Goal: Feedback & Contribution: Leave review/rating

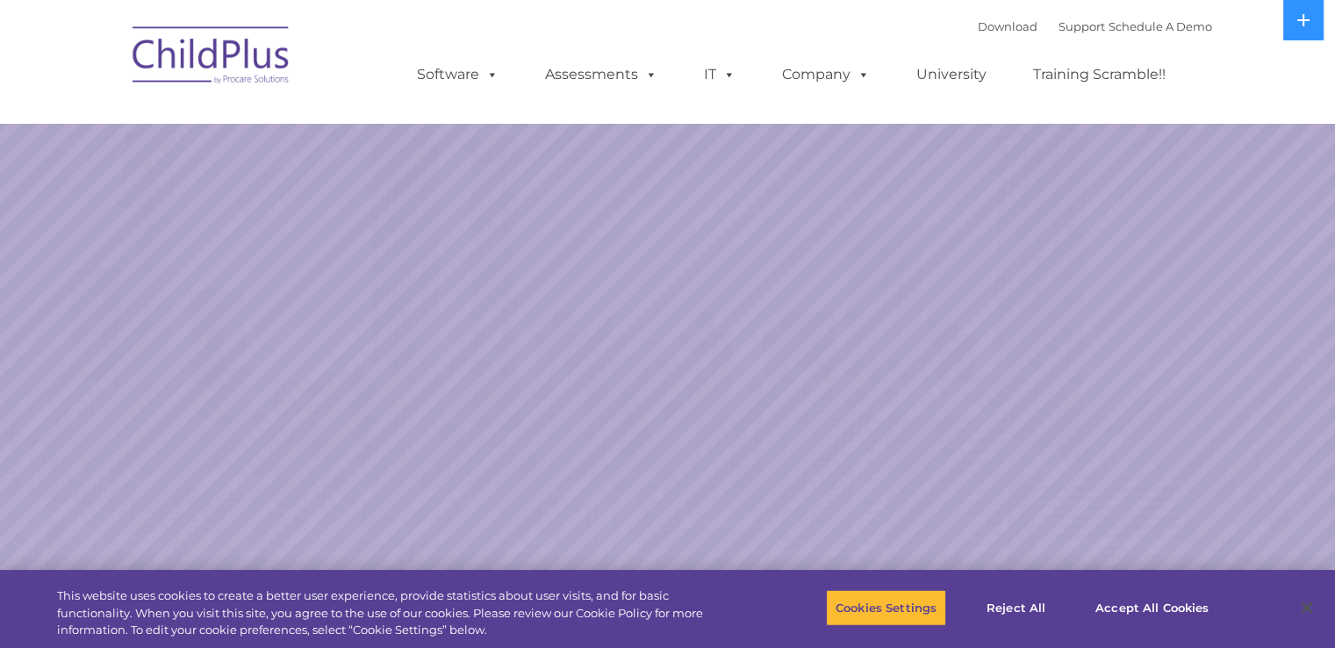
select select "MEDIUM"
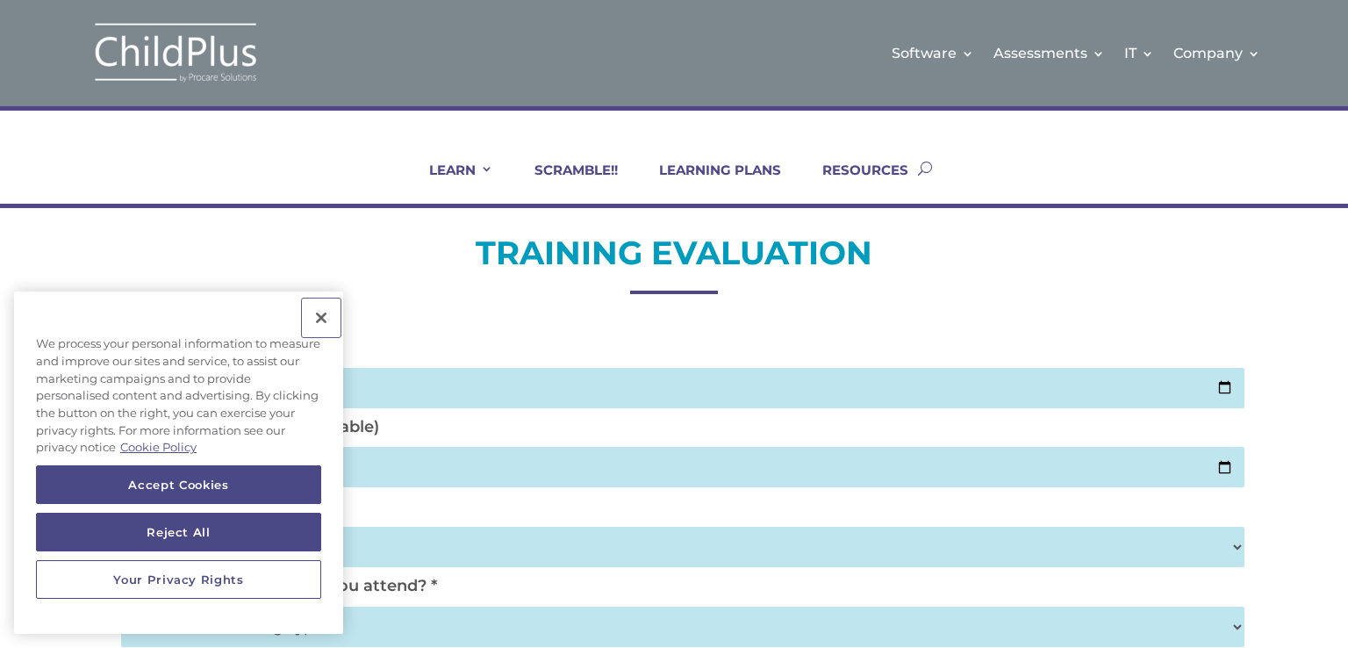
click at [319, 320] on button "Close" at bounding box center [321, 317] width 39 height 39
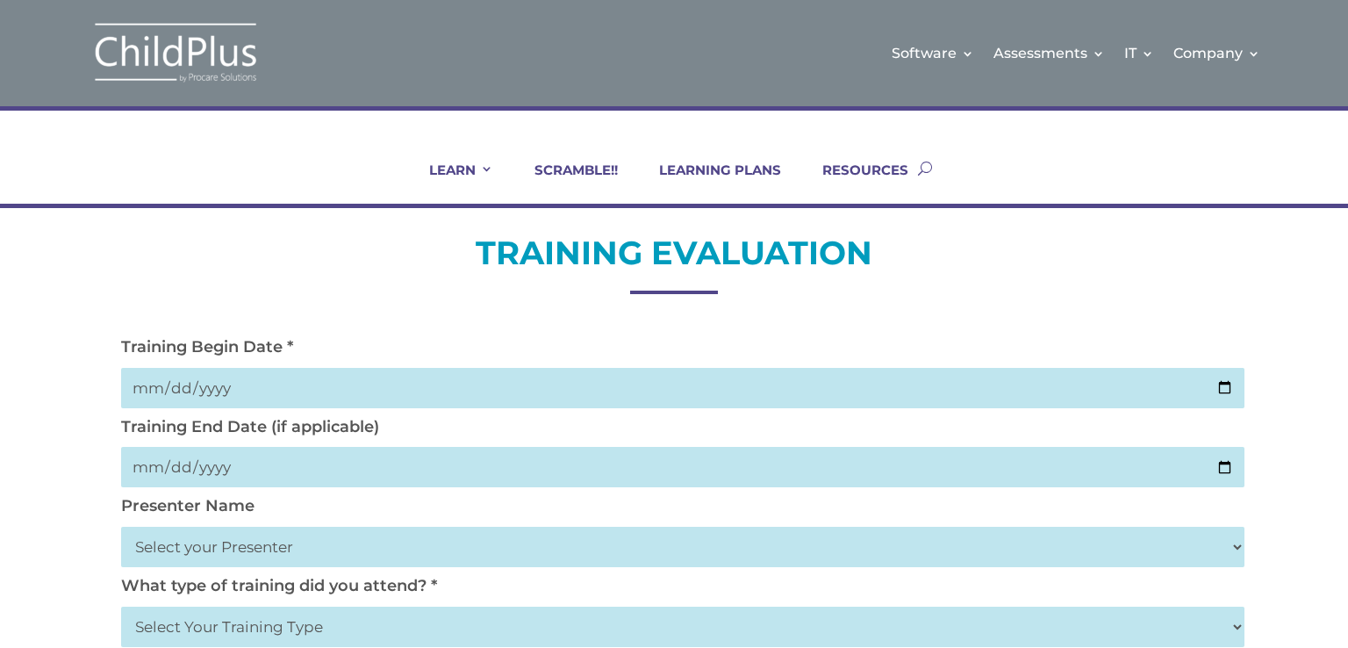
click at [145, 384] on input "date" at bounding box center [683, 388] width 1124 height 40
click at [142, 385] on input "date" at bounding box center [683, 388] width 1124 height 40
click at [1226, 380] on input "date" at bounding box center [683, 388] width 1124 height 40
click at [1226, 389] on input "[DATE]" at bounding box center [683, 388] width 1124 height 40
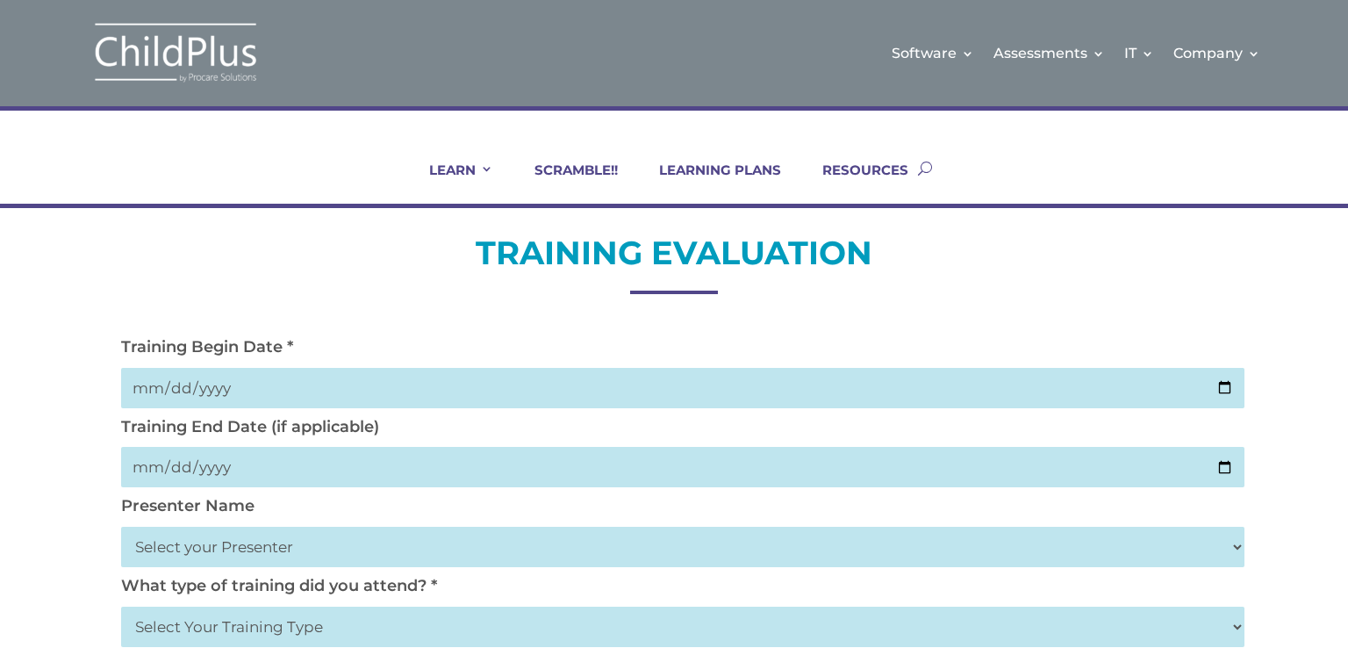
type input "[DATE]"
click at [1233, 463] on input "date" at bounding box center [683, 467] width 1124 height 40
type input "[DATE]"
click at [315, 552] on select "Select your Presenter [PERSON_NAME] [PERSON_NAME] [PERSON_NAME] [PERSON_NAME] […" at bounding box center [683, 547] width 1124 height 40
select select "[PERSON_NAME]"
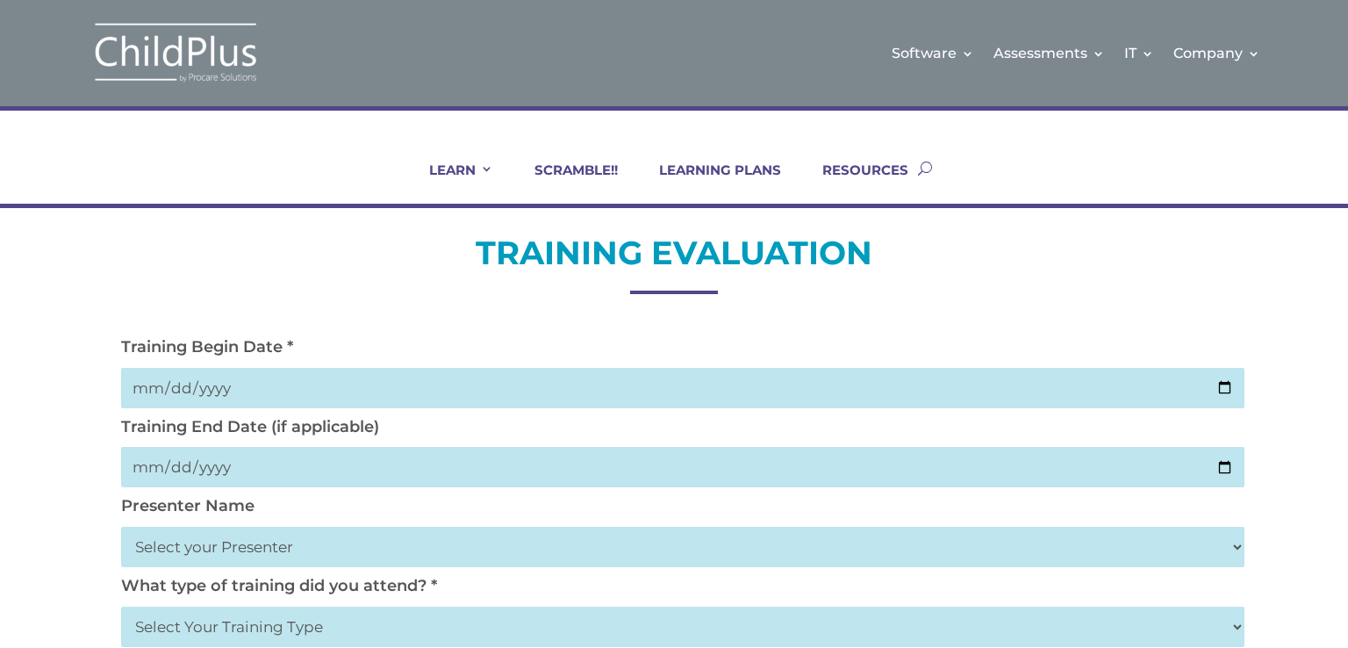
click at [121, 527] on select "Select your Presenter [PERSON_NAME] [PERSON_NAME] [PERSON_NAME] [PERSON_NAME] […" at bounding box center [683, 547] width 1124 height 40
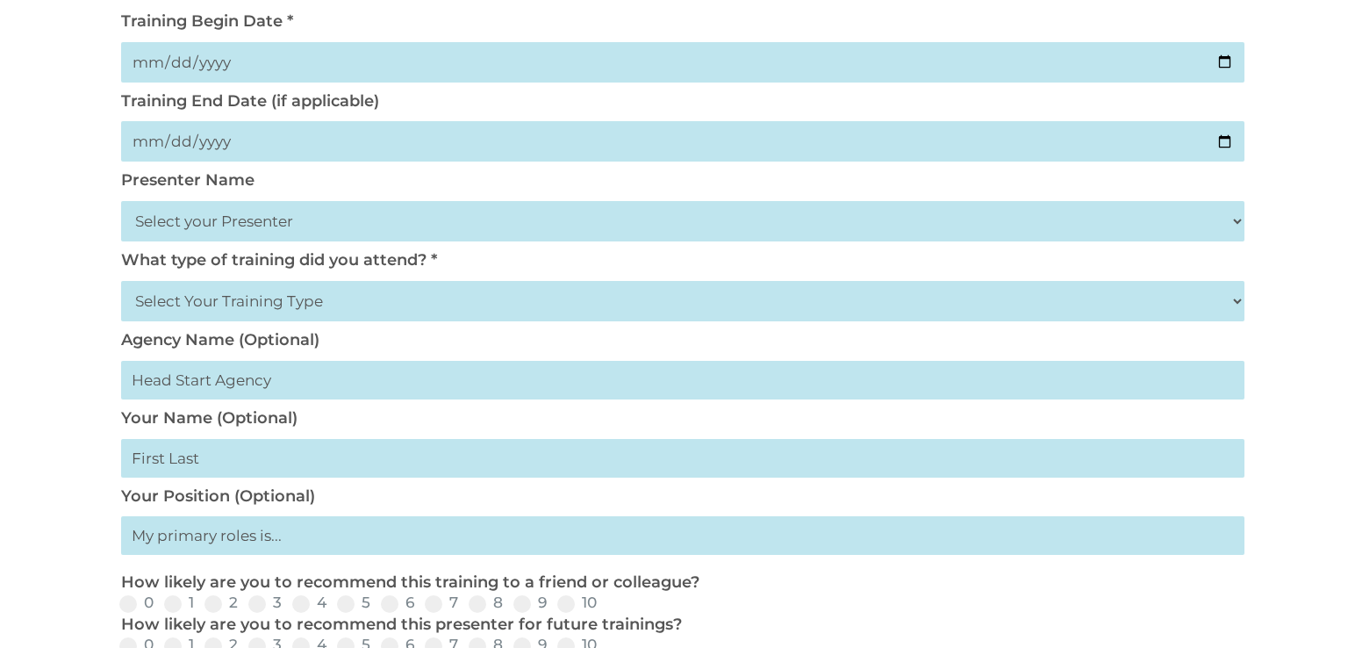
scroll to position [327, 0]
click at [537, 314] on select "Select Your Training Type On-site (at your agency) Virtual Visit Live Group Web…" at bounding box center [683, 300] width 1124 height 40
select select "On-site (at your agency)"
click at [121, 280] on select "Select Your Training Type On-site (at your agency) Virtual Visit Live Group Web…" at bounding box center [683, 300] width 1124 height 40
click at [422, 385] on input "text" at bounding box center [683, 379] width 1124 height 39
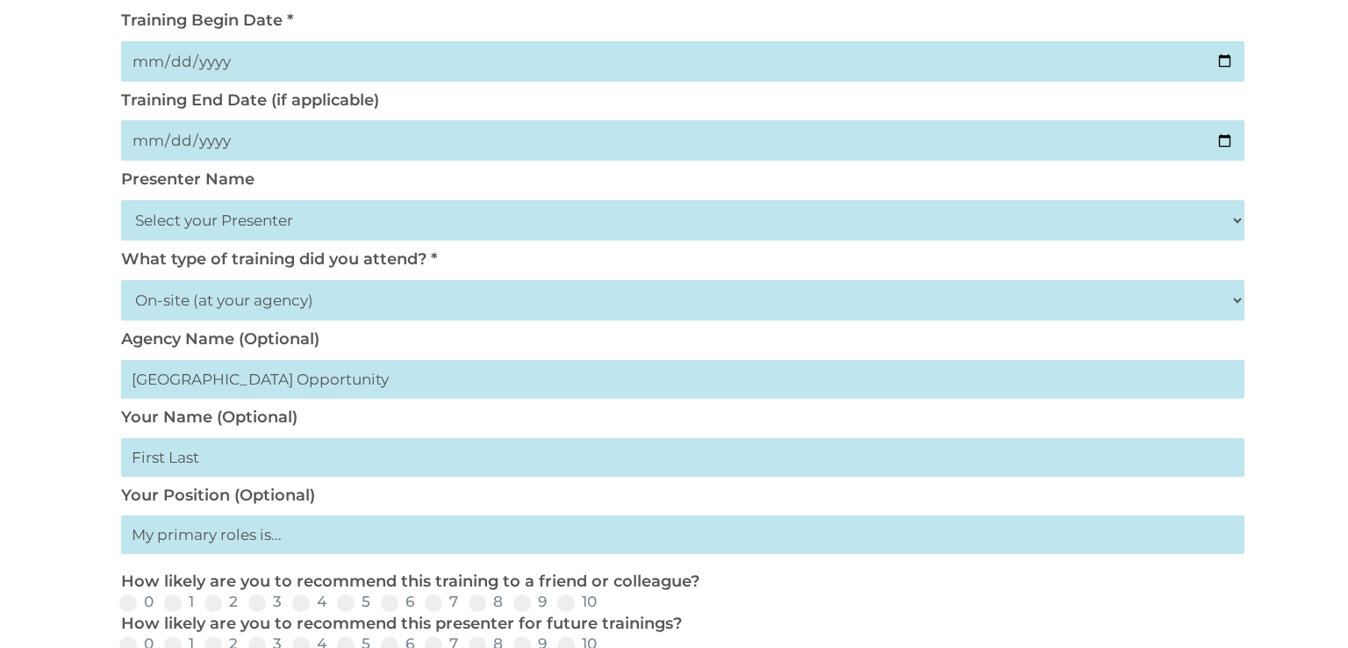
type input "[GEOGRAPHIC_DATA] Opportunity"
type input "1"
type input "[PERSON_NAME]"
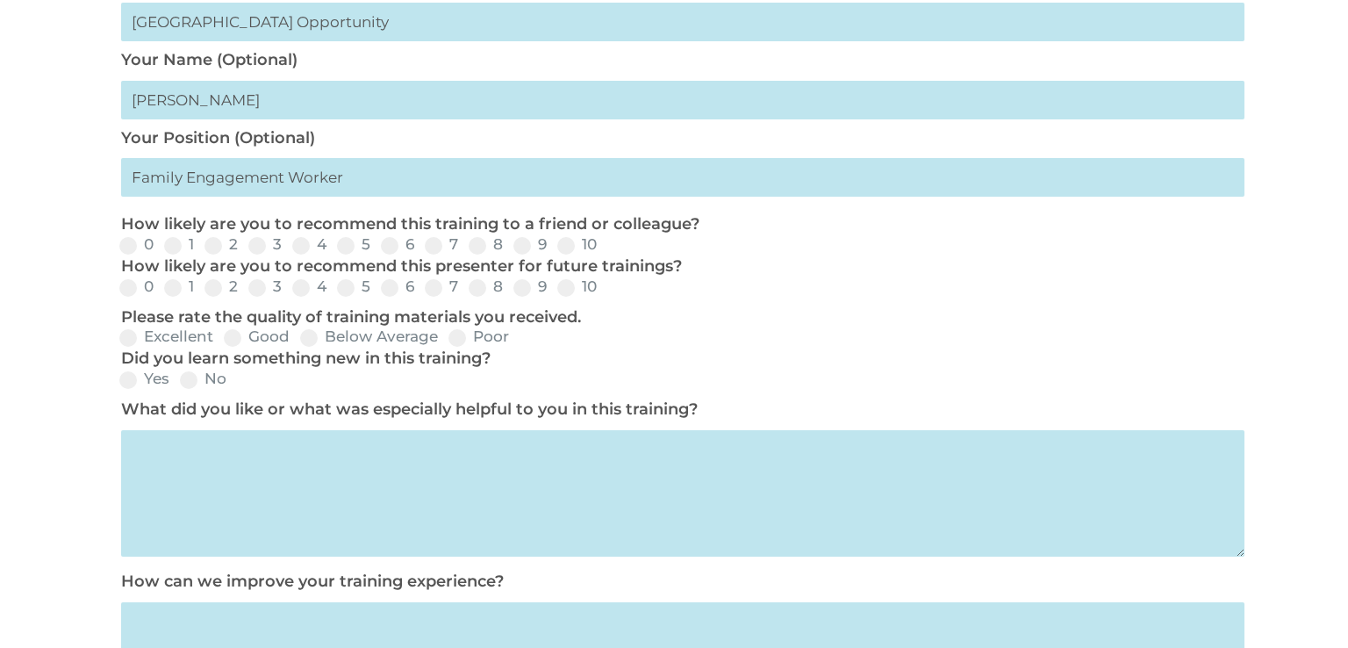
scroll to position [683, 0]
type input "Family Engagement Worker"
click at [569, 243] on span at bounding box center [566, 247] width 18 height 18
click at [606, 247] on input "10" at bounding box center [611, 252] width 11 height 11
radio input "true"
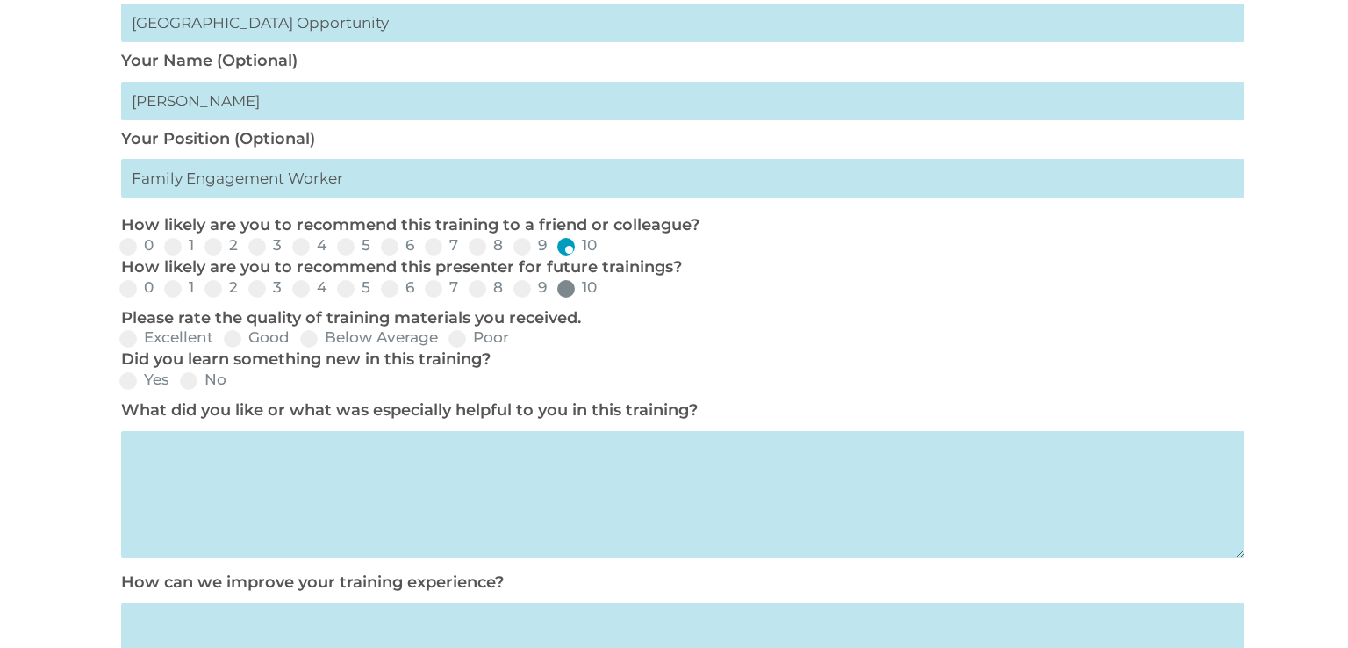
click at [560, 296] on span at bounding box center [566, 289] width 18 height 18
click at [606, 296] on input "10" at bounding box center [611, 294] width 11 height 11
radio input "true"
click at [130, 336] on span at bounding box center [128, 339] width 18 height 18
click at [222, 339] on input "Excellent" at bounding box center [227, 344] width 11 height 11
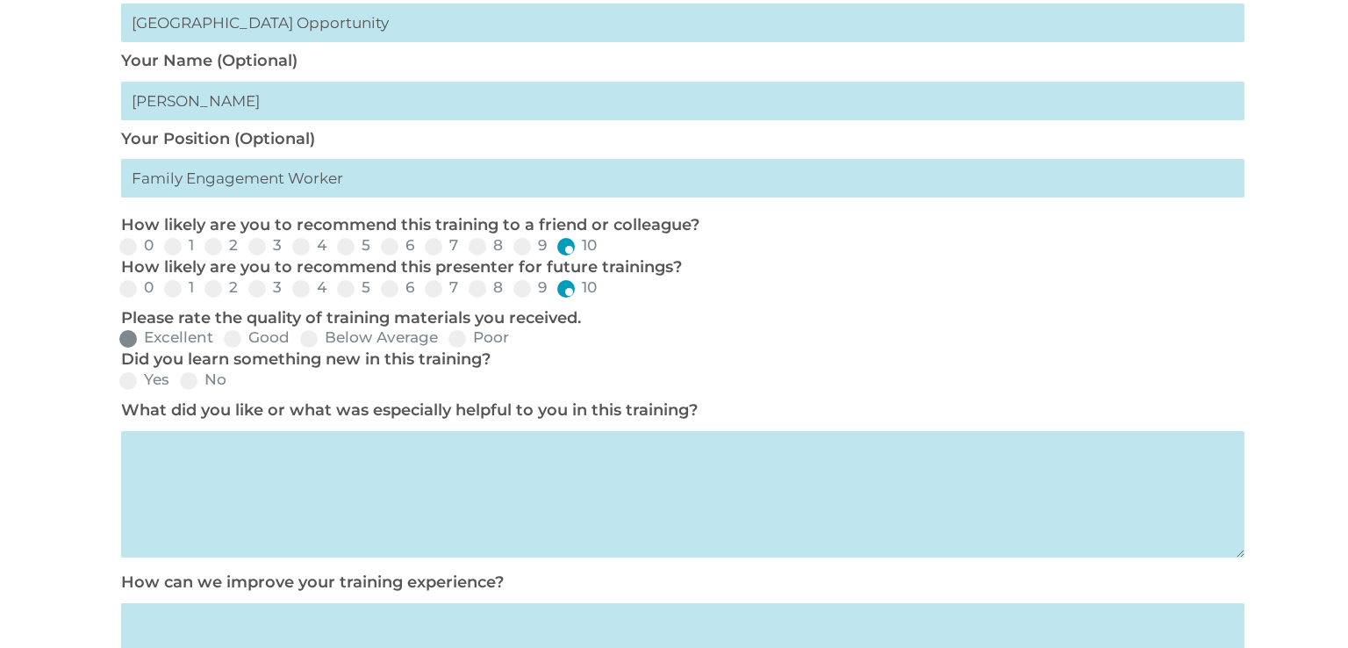
radio input "true"
click at [131, 384] on span at bounding box center [128, 381] width 18 height 18
click at [178, 384] on input "Yes" at bounding box center [183, 386] width 11 height 11
radio input "true"
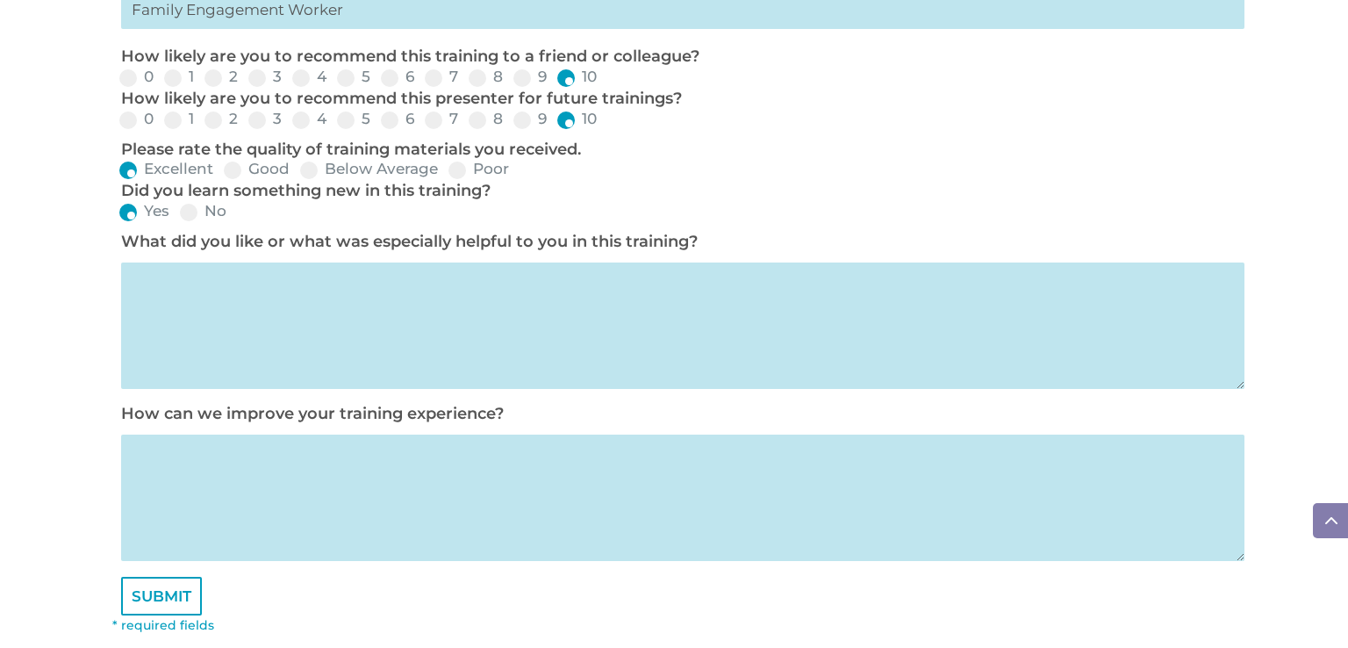
scroll to position [856, 0]
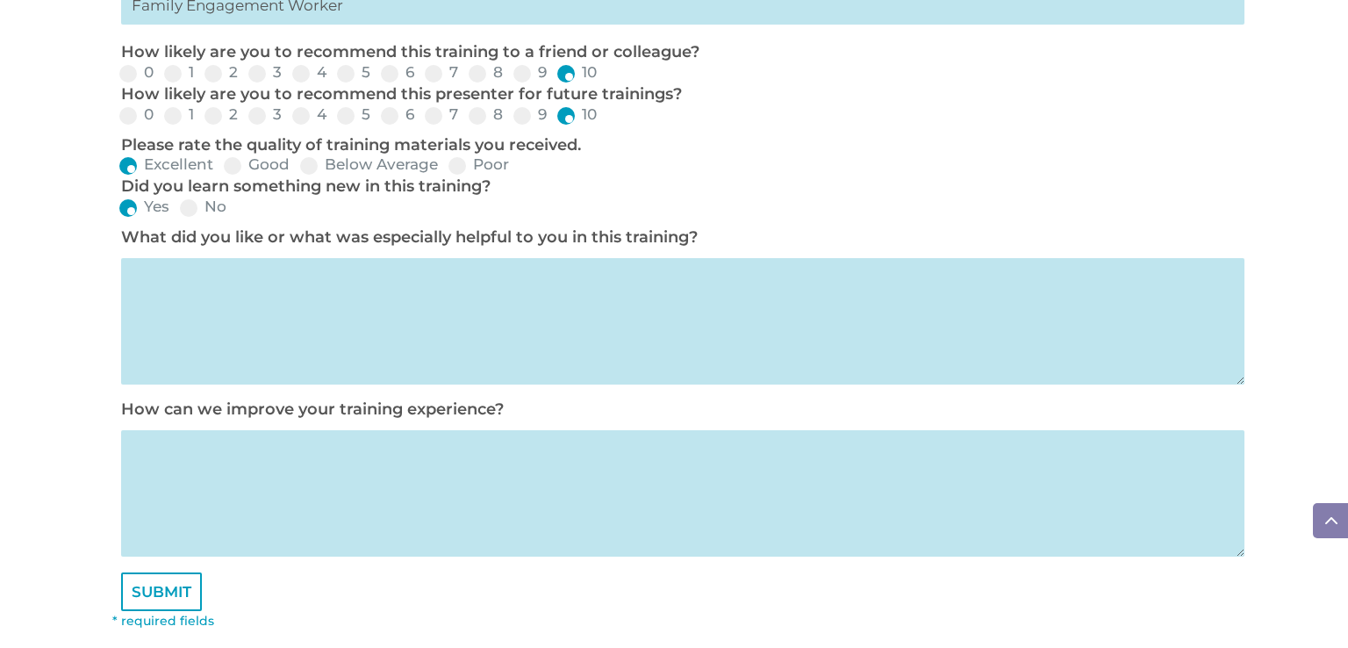
click at [471, 322] on textarea at bounding box center [683, 321] width 1124 height 126
click at [1213, 229] on div "What did you like or what was especially helpful to you in this training?" at bounding box center [674, 313] width 1124 height 173
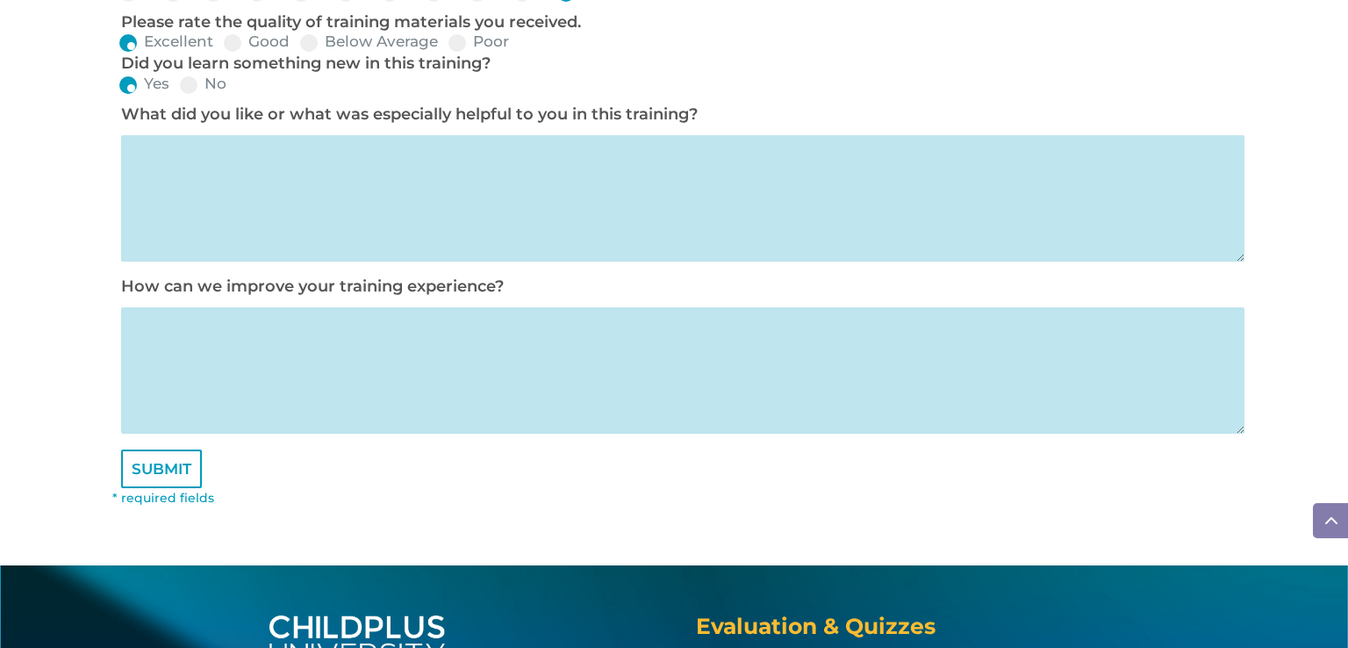
scroll to position [974, 0]
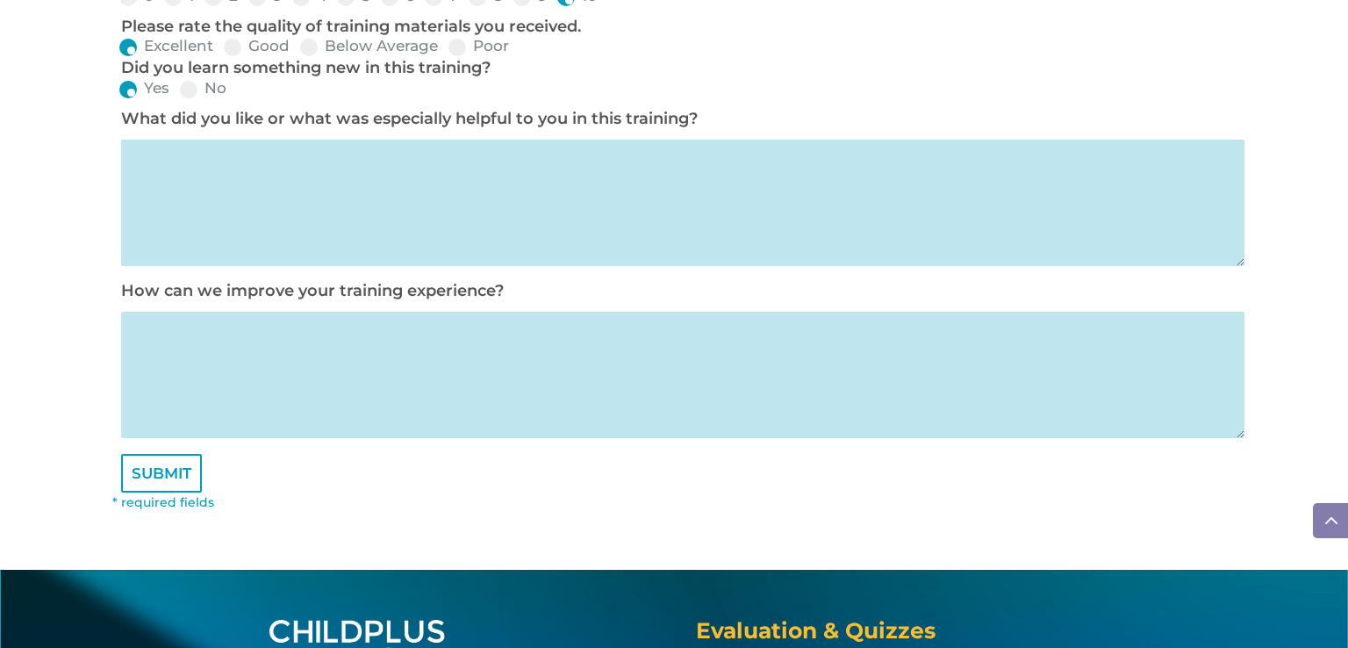
click at [563, 166] on textarea at bounding box center [683, 203] width 1124 height 126
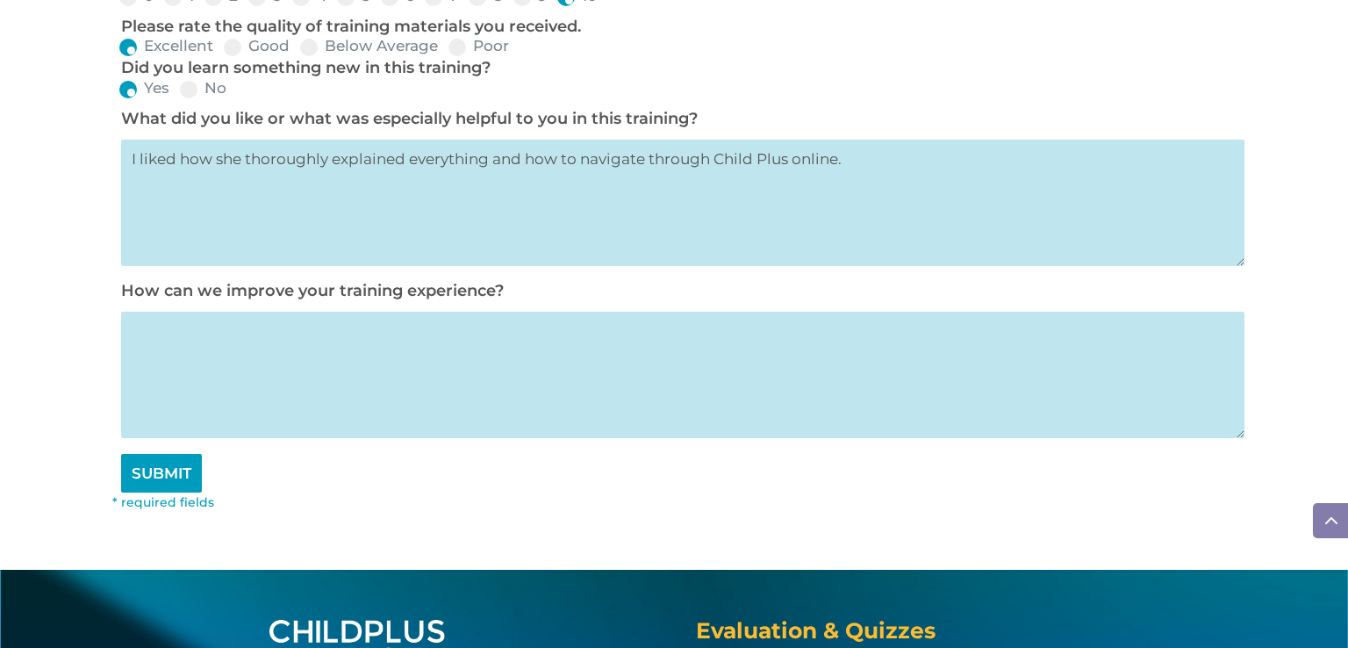
type textarea "I liked how she thoroughly explained everything and how to navigate through Chi…"
click at [158, 493] on input "SUBMIT" at bounding box center [161, 473] width 81 height 39
click at [172, 478] on input "SUBMIT" at bounding box center [161, 473] width 81 height 39
click at [147, 486] on input "SUBMIT" at bounding box center [161, 473] width 81 height 39
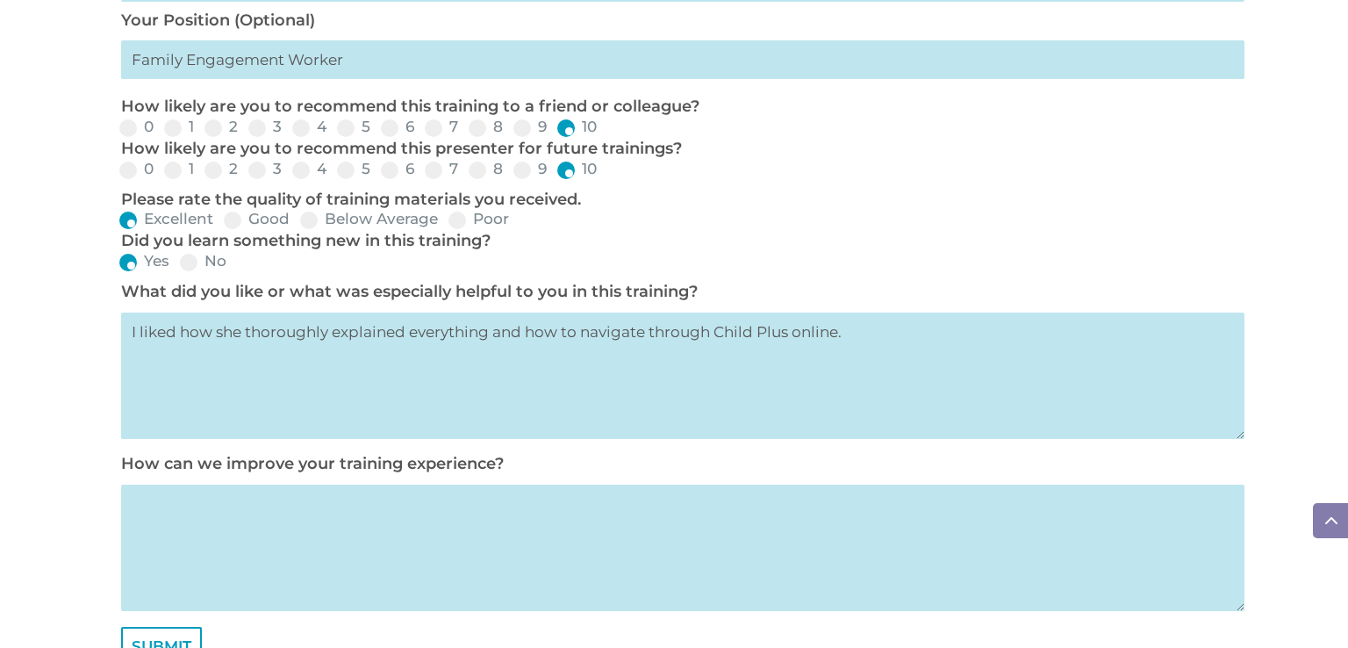
scroll to position [743, 0]
